Goal: Transaction & Acquisition: Purchase product/service

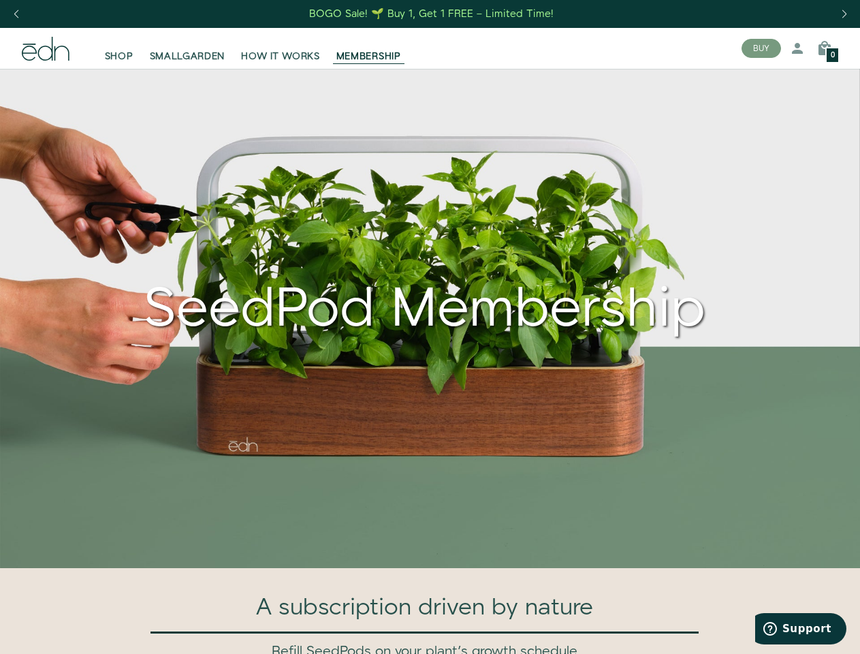
click at [844, 14] on div "Next slide" at bounding box center [844, 14] width 18 height 30
click at [16, 14] on div "Previous slide" at bounding box center [16, 14] width 18 height 30
click at [761, 48] on button "BUY" at bounding box center [760, 48] width 39 height 19
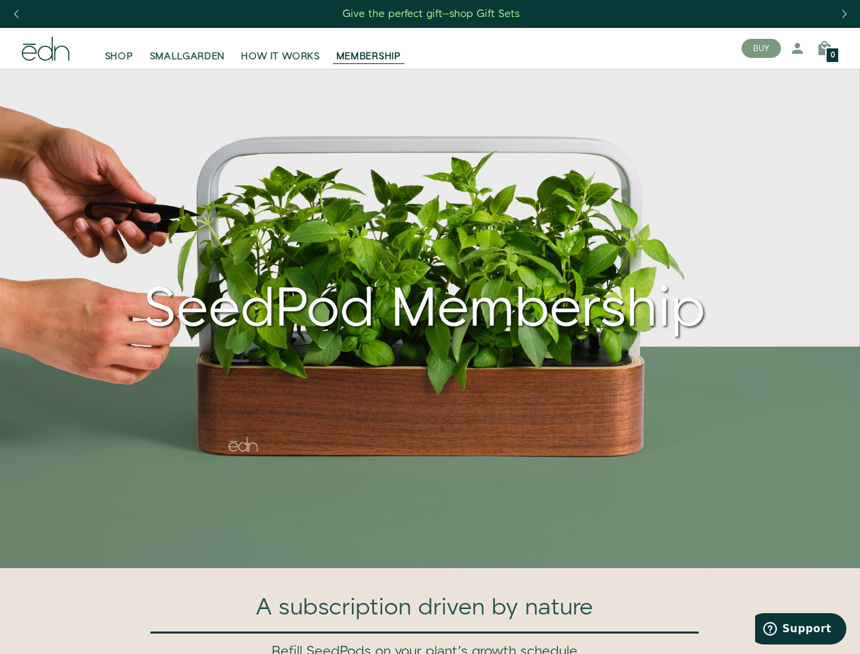
click at [797, 48] on icon at bounding box center [797, 48] width 16 height 16
click at [825, 48] on icon at bounding box center [824, 48] width 16 height 16
click at [825, 48] on div at bounding box center [430, 327] width 860 height 654
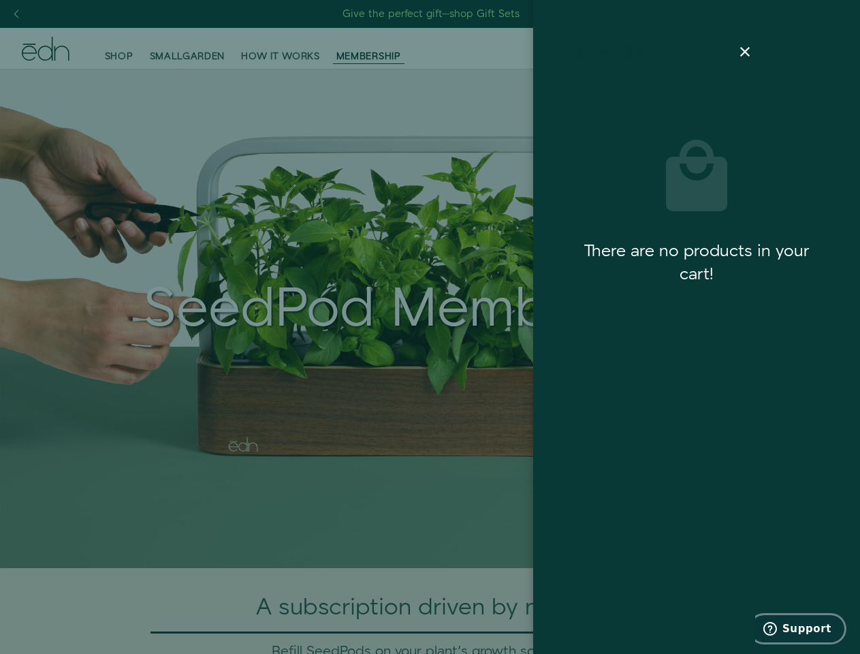
click at [801, 628] on span "Support" at bounding box center [806, 628] width 49 height 12
